Goal: Find contact information: Find contact information

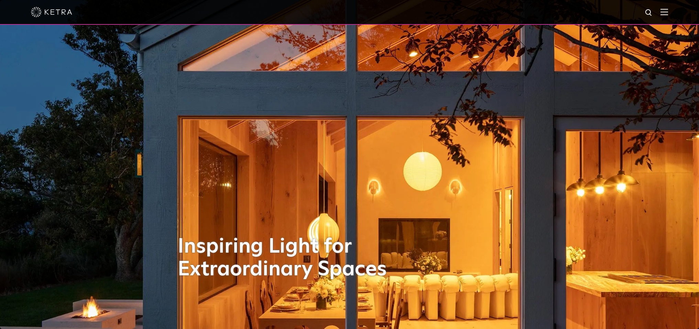
click at [648, 11] on img at bounding box center [649, 13] width 9 height 9
click at [664, 13] on img at bounding box center [665, 12] width 8 height 7
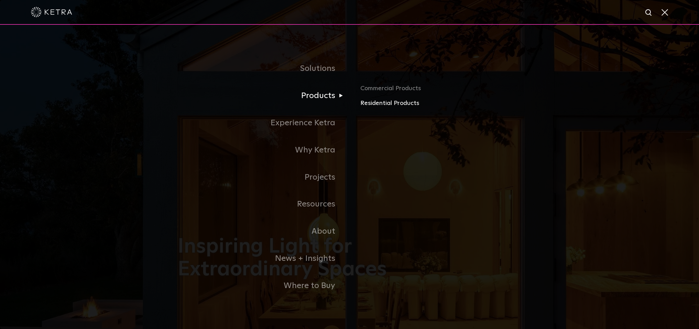
click at [389, 104] on link "Residential Products" at bounding box center [440, 103] width 161 height 10
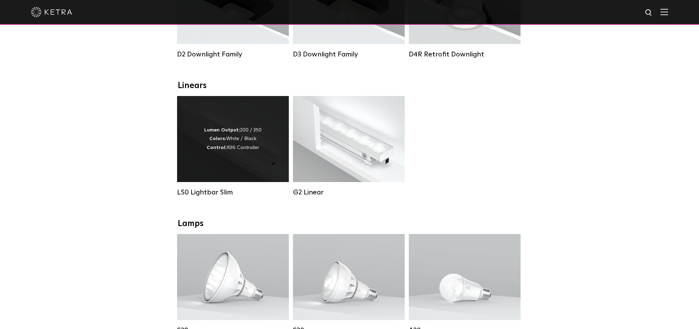
scroll to position [192, 0]
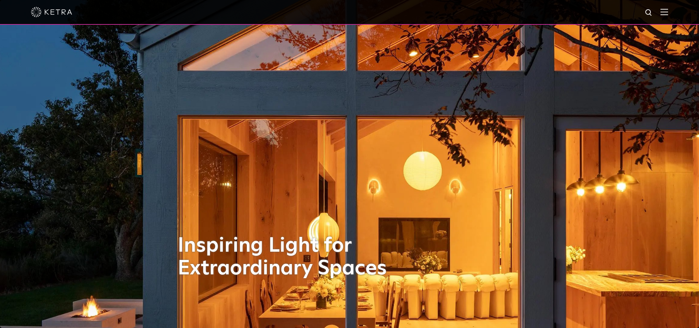
click at [664, 12] on img at bounding box center [665, 12] width 8 height 7
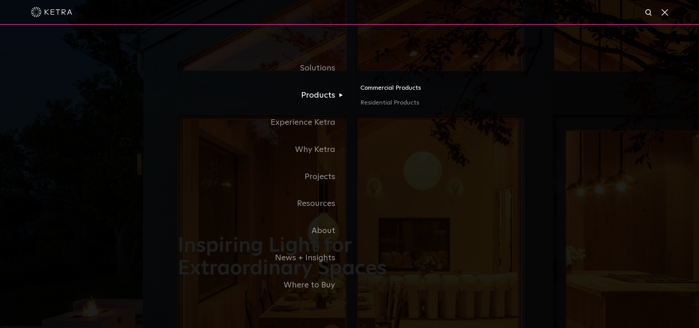
click at [383, 91] on link "Commercial Products" at bounding box center [440, 90] width 161 height 15
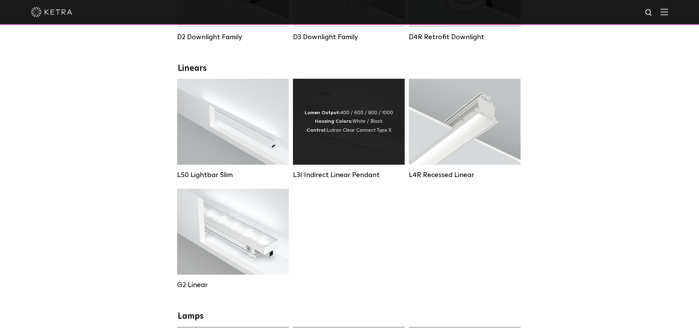
scroll to position [214, 0]
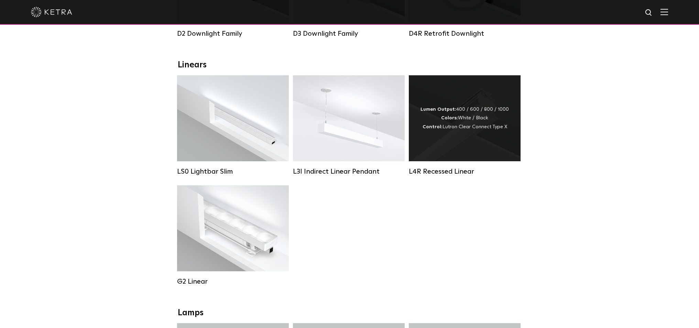
click at [437, 129] on div "Lumen Output: 400 / 600 / 800 / 1000 Colors: White / Black Control: Lutron Clea…" at bounding box center [465, 118] width 88 height 26
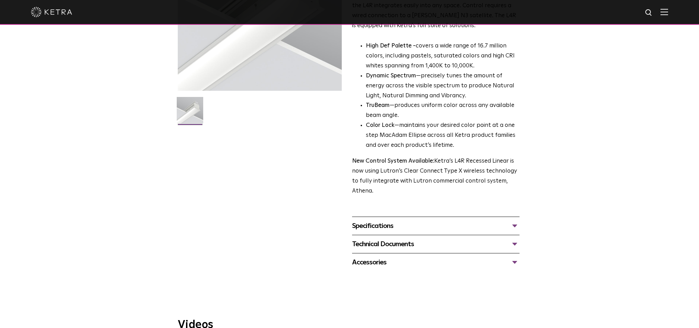
scroll to position [124, 0]
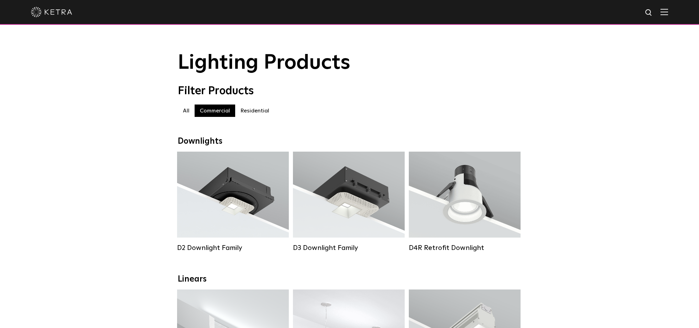
click at [258, 110] on label "Residential" at bounding box center [254, 111] width 39 height 12
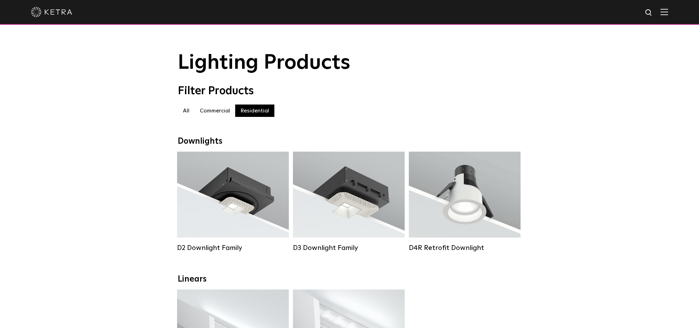
click at [661, 10] on img at bounding box center [665, 12] width 8 height 7
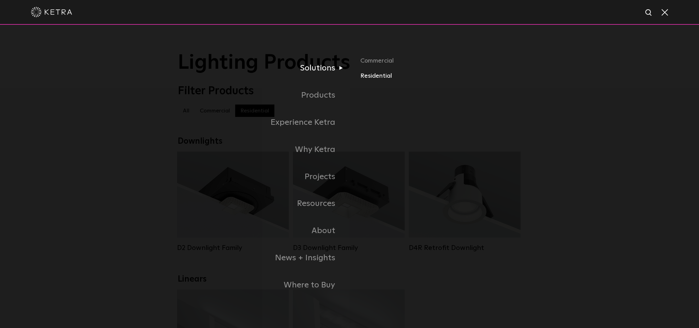
click at [377, 76] on link "Residential" at bounding box center [440, 76] width 161 height 10
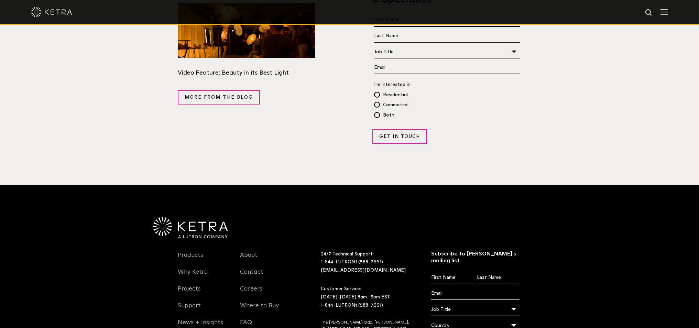
scroll to position [1338, 0]
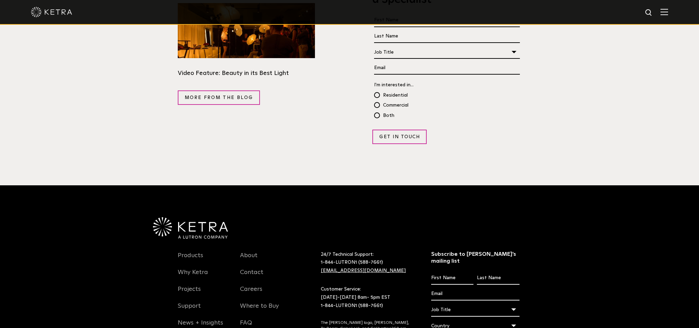
click at [374, 268] on link "[EMAIL_ADDRESS][DOMAIN_NAME]" at bounding box center [363, 270] width 85 height 5
